Goal: Information Seeking & Learning: Learn about a topic

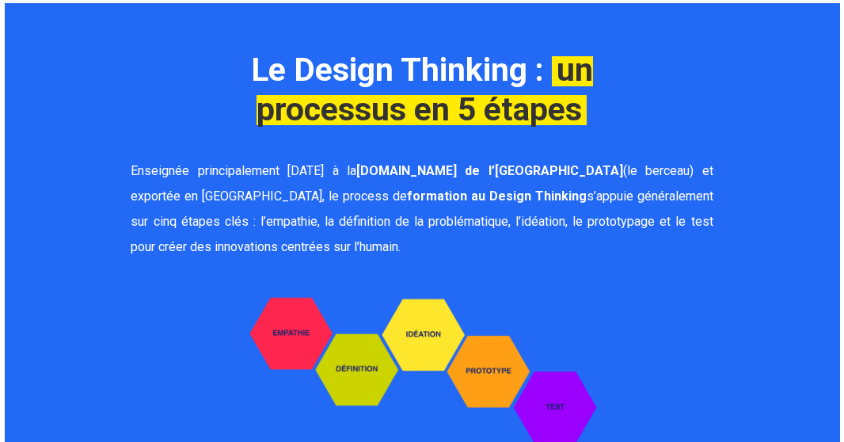
scroll to position [1290, 0]
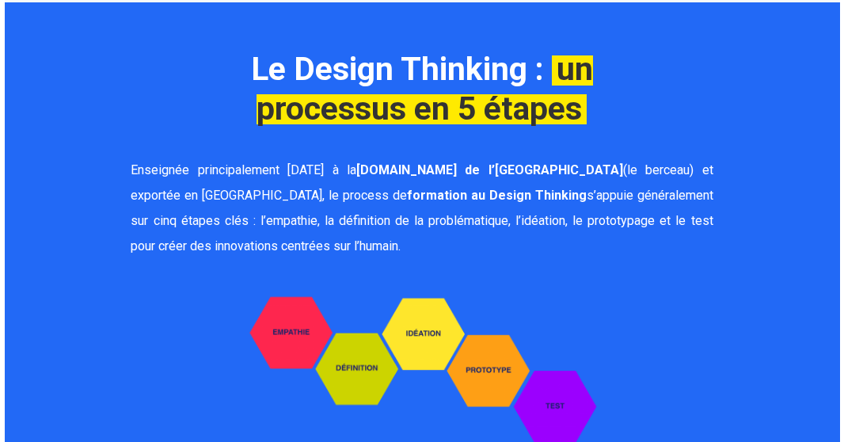
click at [371, 213] on p "Enseignée principalement aujourd’hui à la d.school de l’Université Stanford (le…" at bounding box center [422, 208] width 582 height 101
click at [599, 162] on span "Enseignée principalement aujourd’hui à la d.school de l’Université Stanford (le…" at bounding box center [422, 182] width 582 height 40
click at [663, 278] on div at bounding box center [669, 366] width 99 height 176
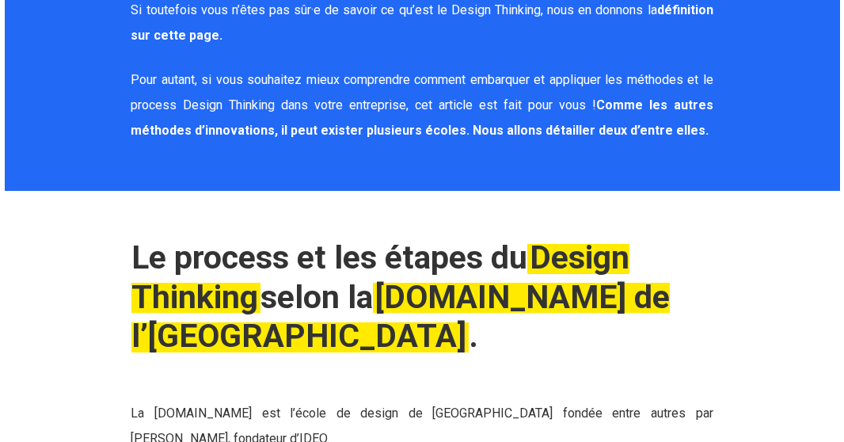
scroll to position [1788, 0]
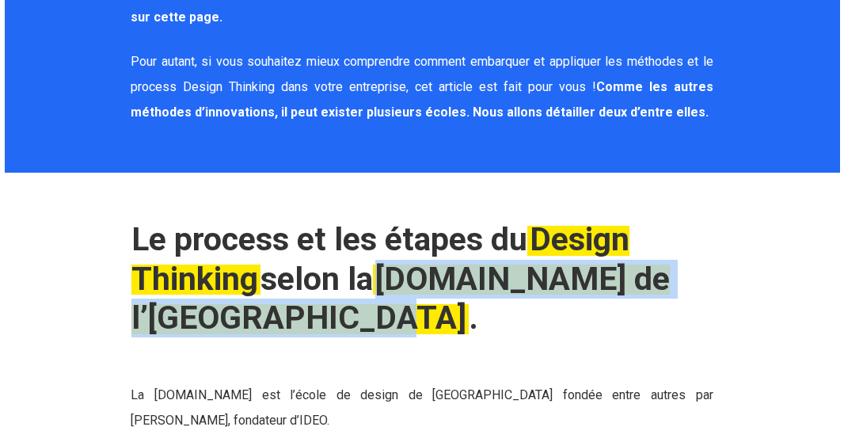
drag, startPoint x: 395, startPoint y: 250, endPoint x: 428, endPoint y: 298, distance: 57.6
click at [428, 298] on em "d.school de l’Université Stanford" at bounding box center [400, 298] width 539 height 77
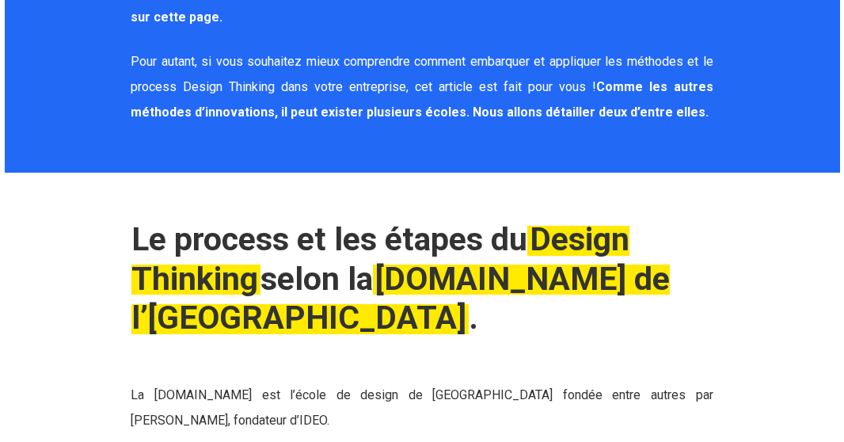
click at [477, 322] on div "Le process et les étapes du Design Thinking selon la d.school de l’Université S…" at bounding box center [422, 326] width 582 height 213
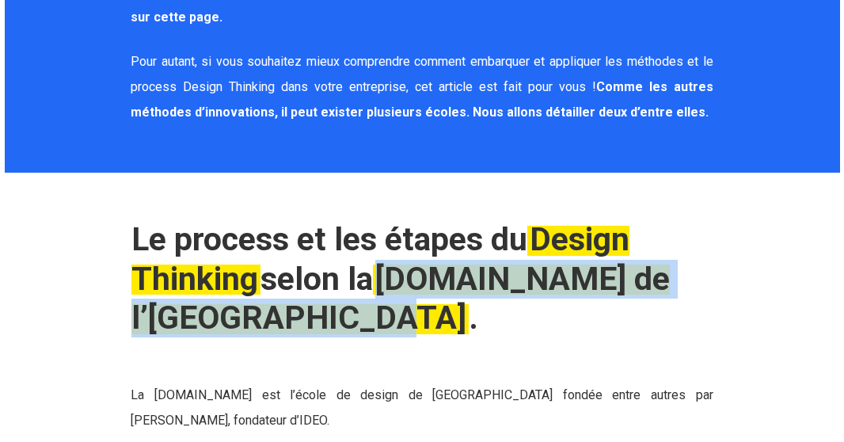
drag, startPoint x: 399, startPoint y: 251, endPoint x: 428, endPoint y: 288, distance: 46.9
click at [428, 288] on em "d.school de l’Université Stanford" at bounding box center [400, 298] width 539 height 77
copy em "d.school de l’Université Stanford"
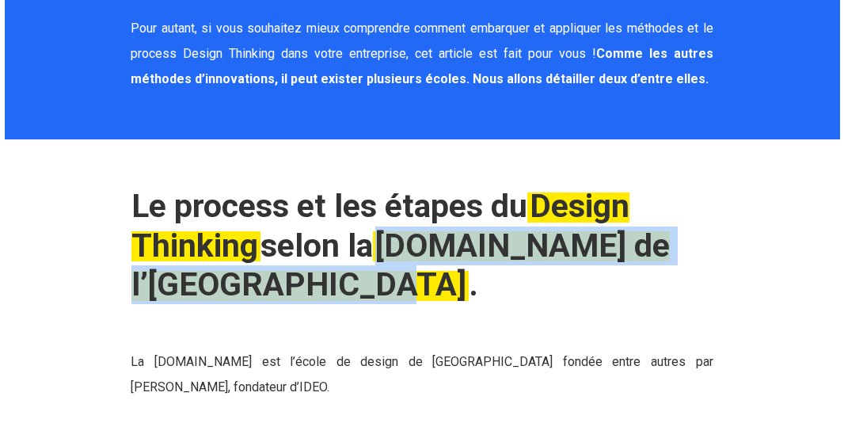
scroll to position [1836, 0]
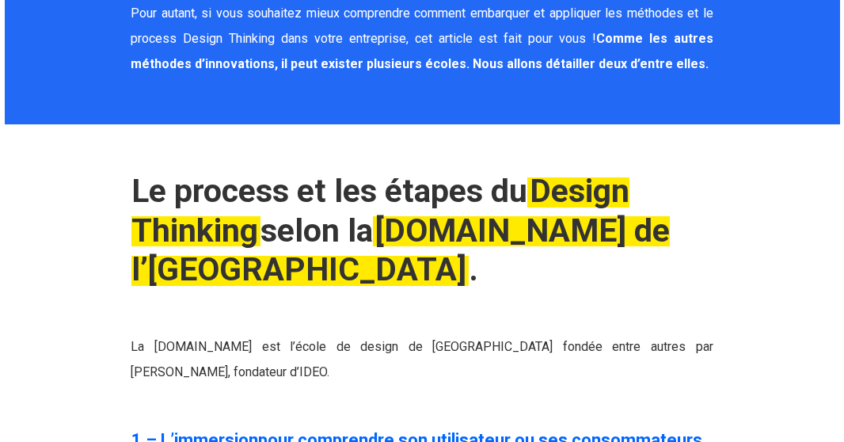
click at [445, 344] on p "La d.school est l’école de design de Stanford university fondée entre autres pa…" at bounding box center [422, 359] width 582 height 51
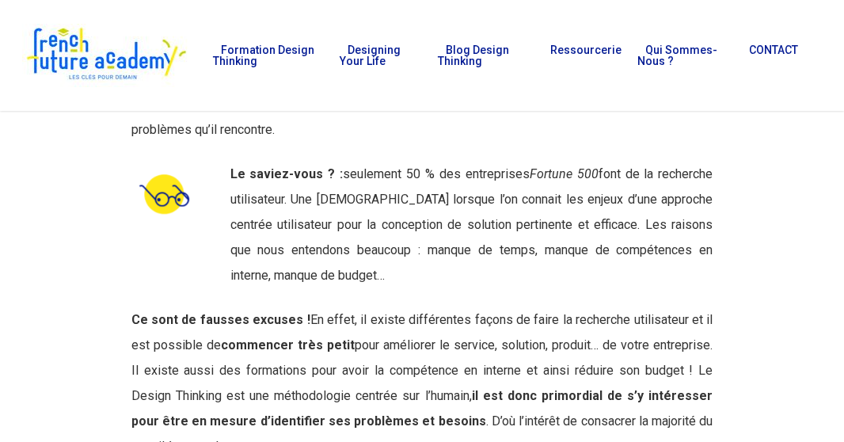
scroll to position [2295, 0]
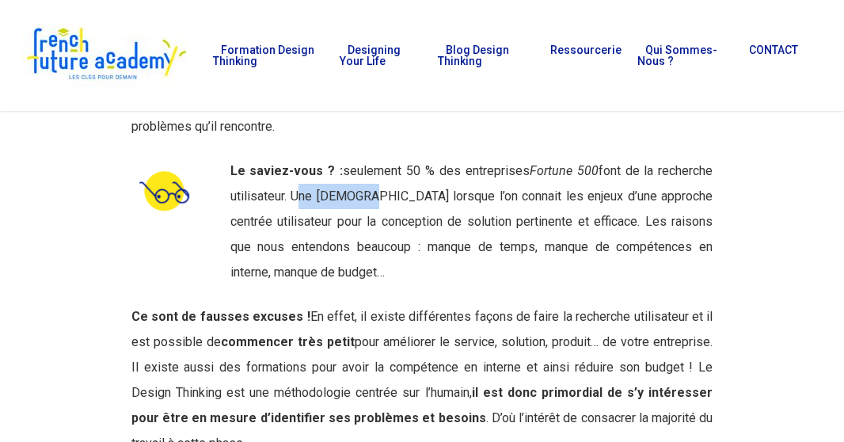
drag, startPoint x: 368, startPoint y: 175, endPoint x: 299, endPoint y: 165, distance: 70.5
click at [299, 165] on span "font de la recherche utilisateur. Une hérésie lorsque l’on connait les enjeux d…" at bounding box center [471, 221] width 483 height 116
click at [440, 309] on span "Ce sont de fausses excuses ! En effet, il existe différentes façons de faire la…" at bounding box center [422, 380] width 582 height 142
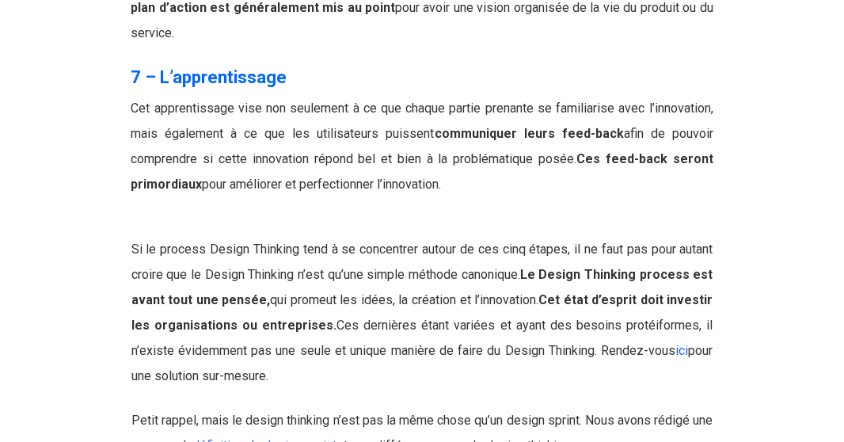
scroll to position [7454, 0]
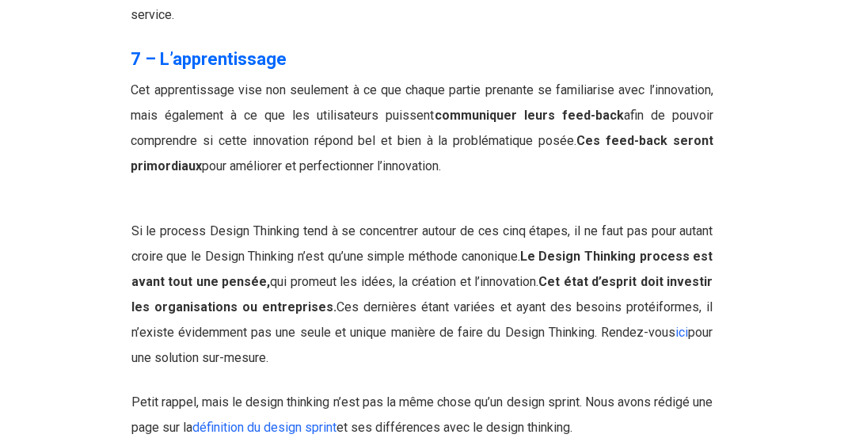
drag, startPoint x: 470, startPoint y: 117, endPoint x: 588, endPoint y: 97, distance: 119.0
click at [588, 97] on p "Cet apprentissage vise non seulement à ce que chaque partie prenante se familia…" at bounding box center [422, 128] width 582 height 101
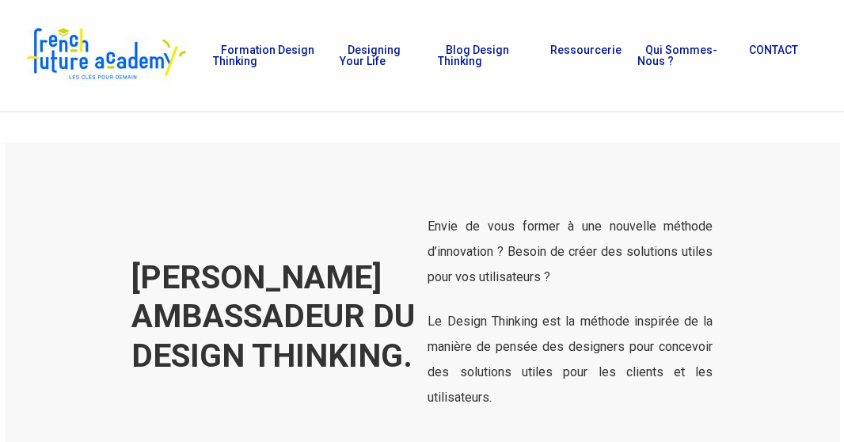
scroll to position [7807, 0]
